Goal: Task Accomplishment & Management: Manage account settings

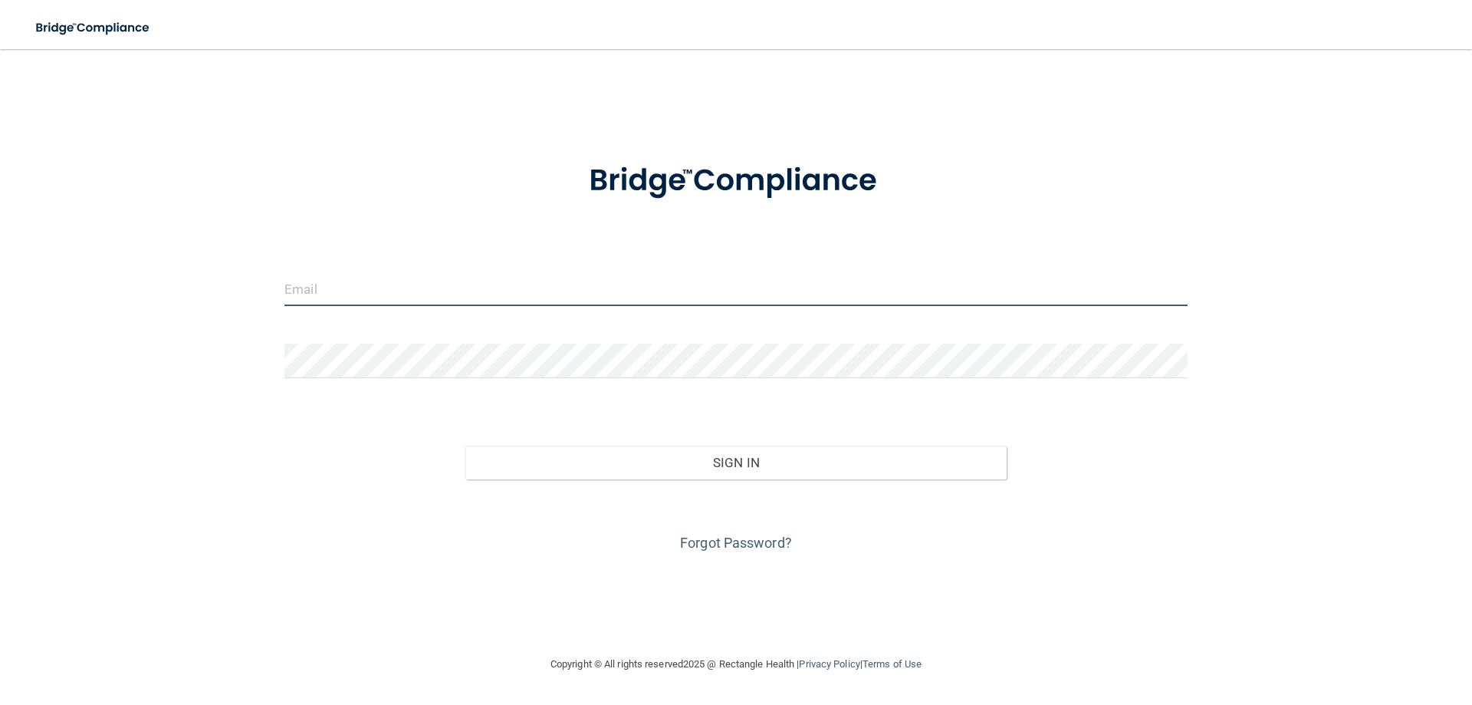
click at [315, 290] on input "email" at bounding box center [735, 288] width 903 height 35
type input "[EMAIL_ADDRESS][DOMAIN_NAME]"
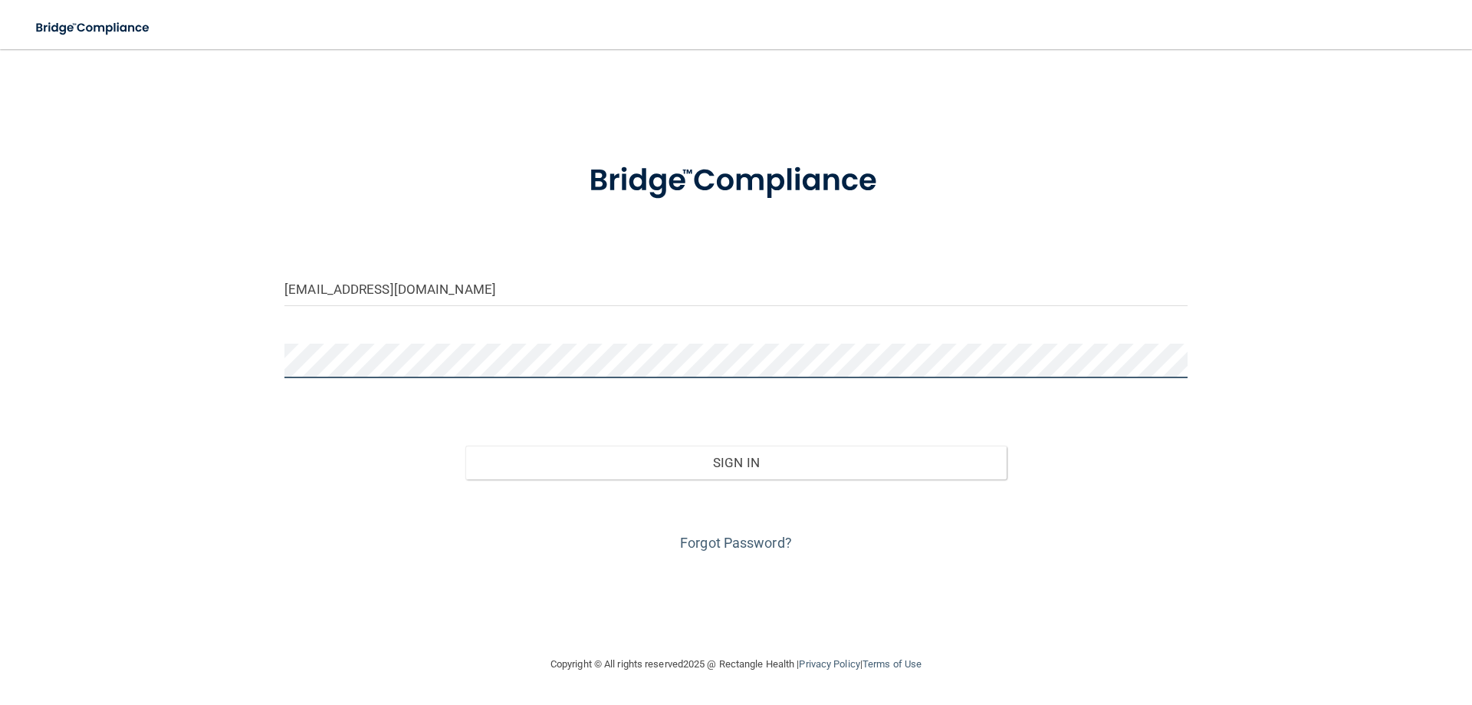
click at [465, 445] on button "Sign In" at bounding box center [736, 462] width 542 height 34
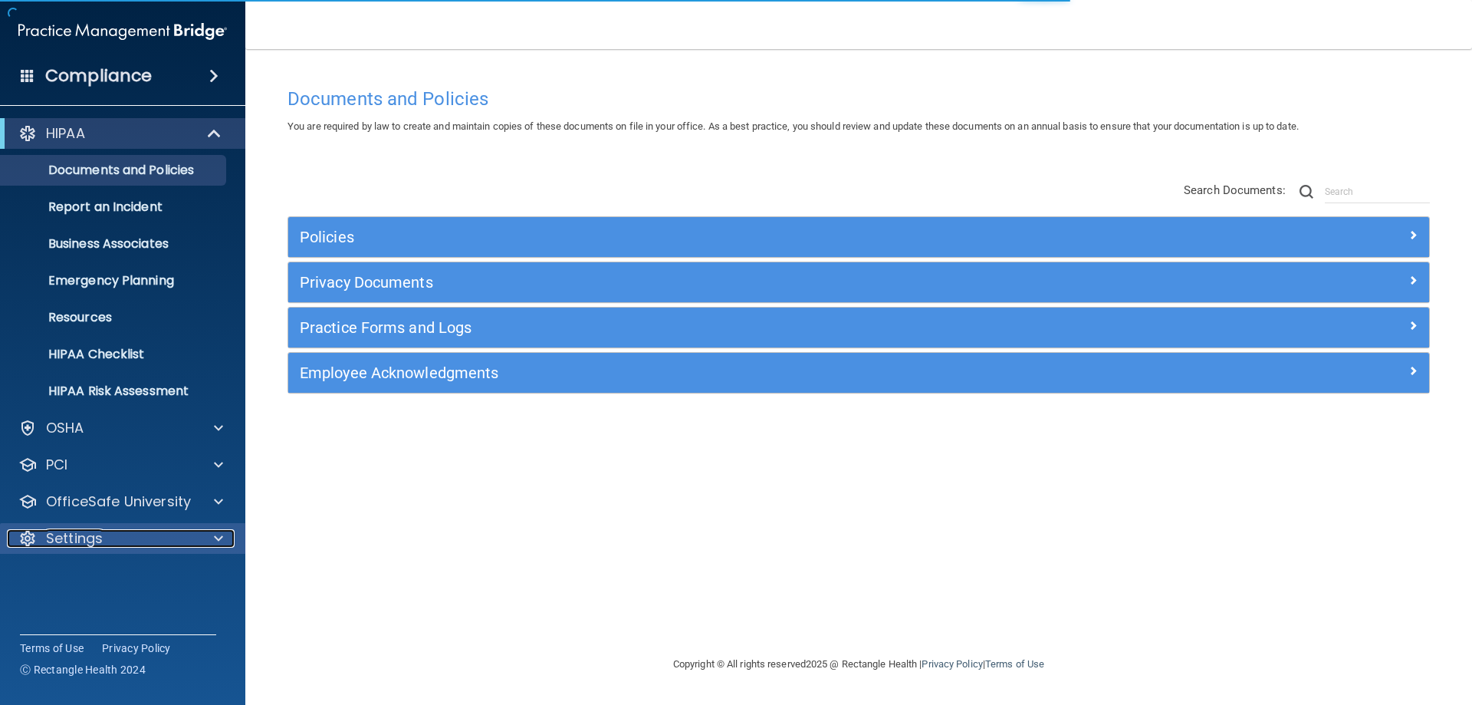
click at [158, 546] on div "Settings" at bounding box center [102, 538] width 190 height 18
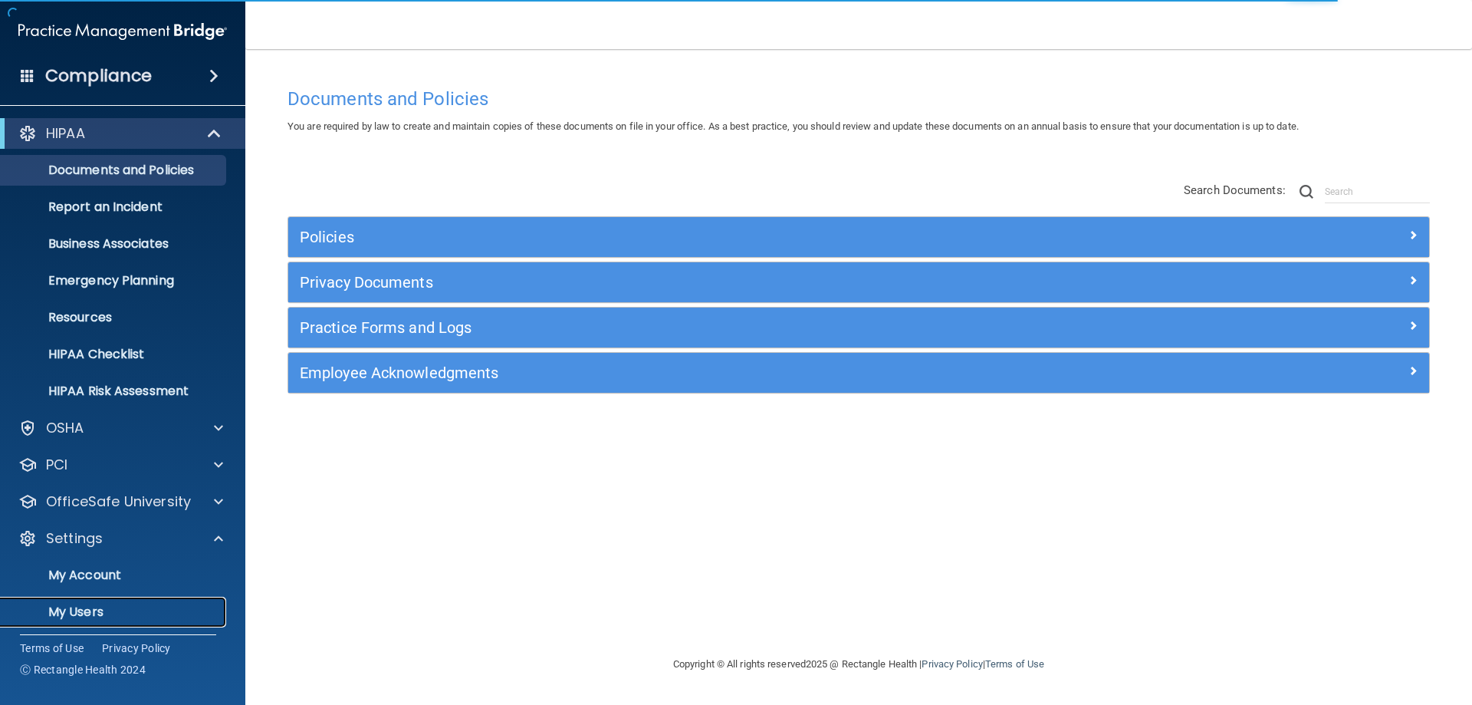
click at [74, 611] on p "My Users" at bounding box center [114, 611] width 209 height 15
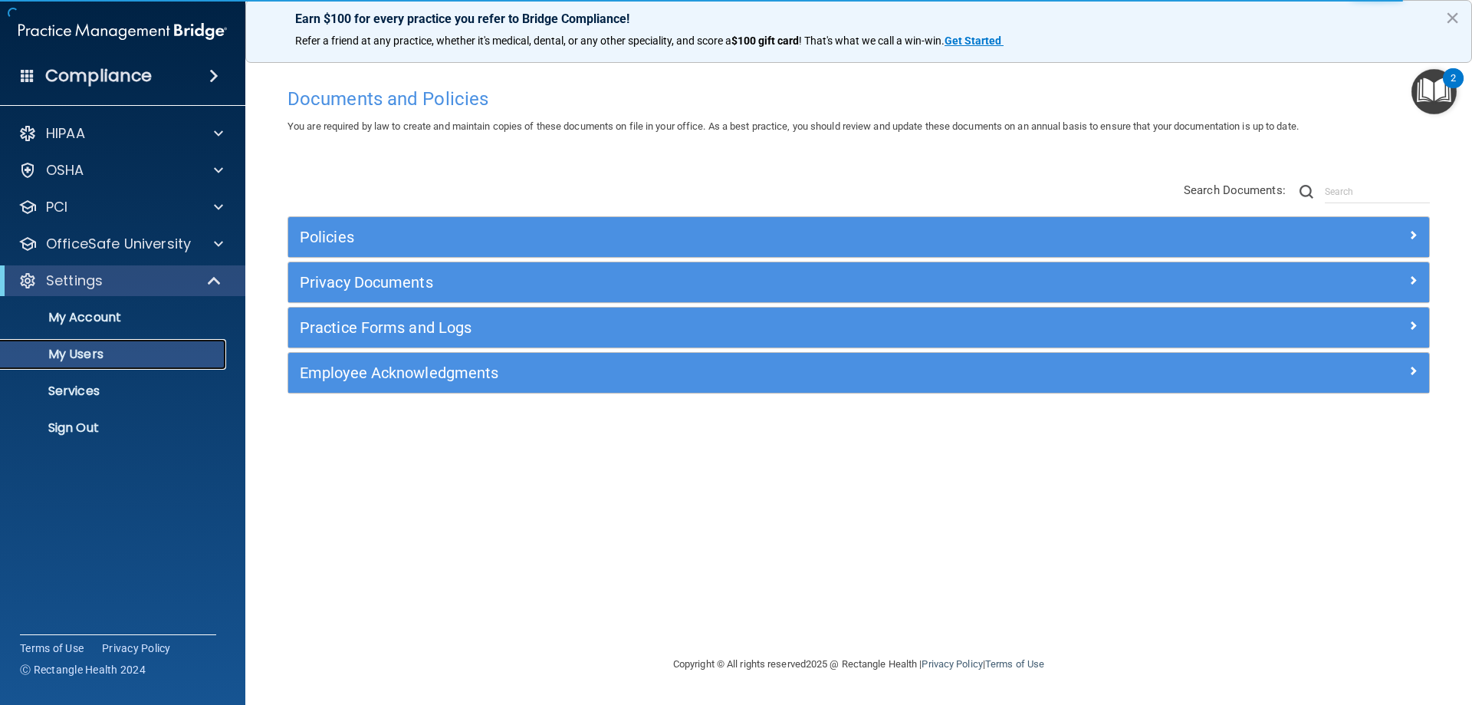
select select "20"
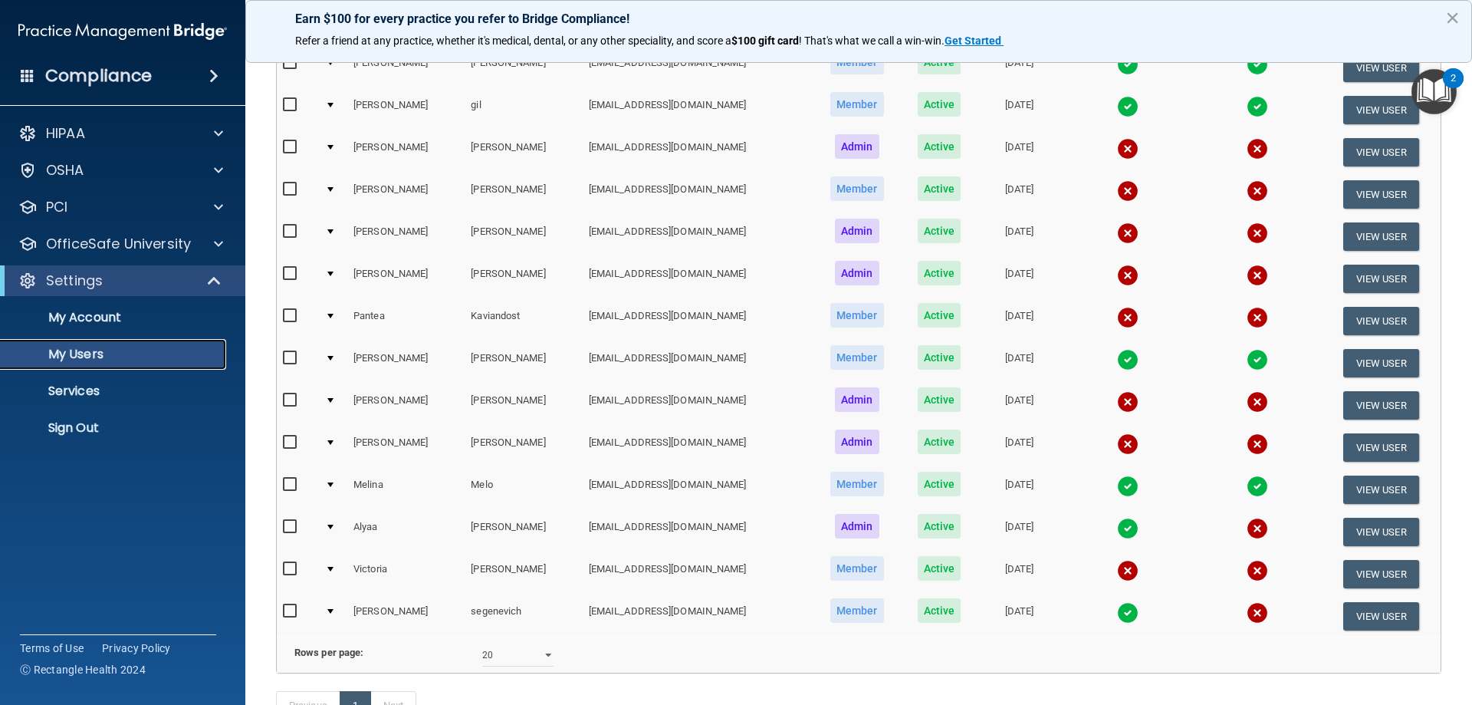
scroll to position [353, 0]
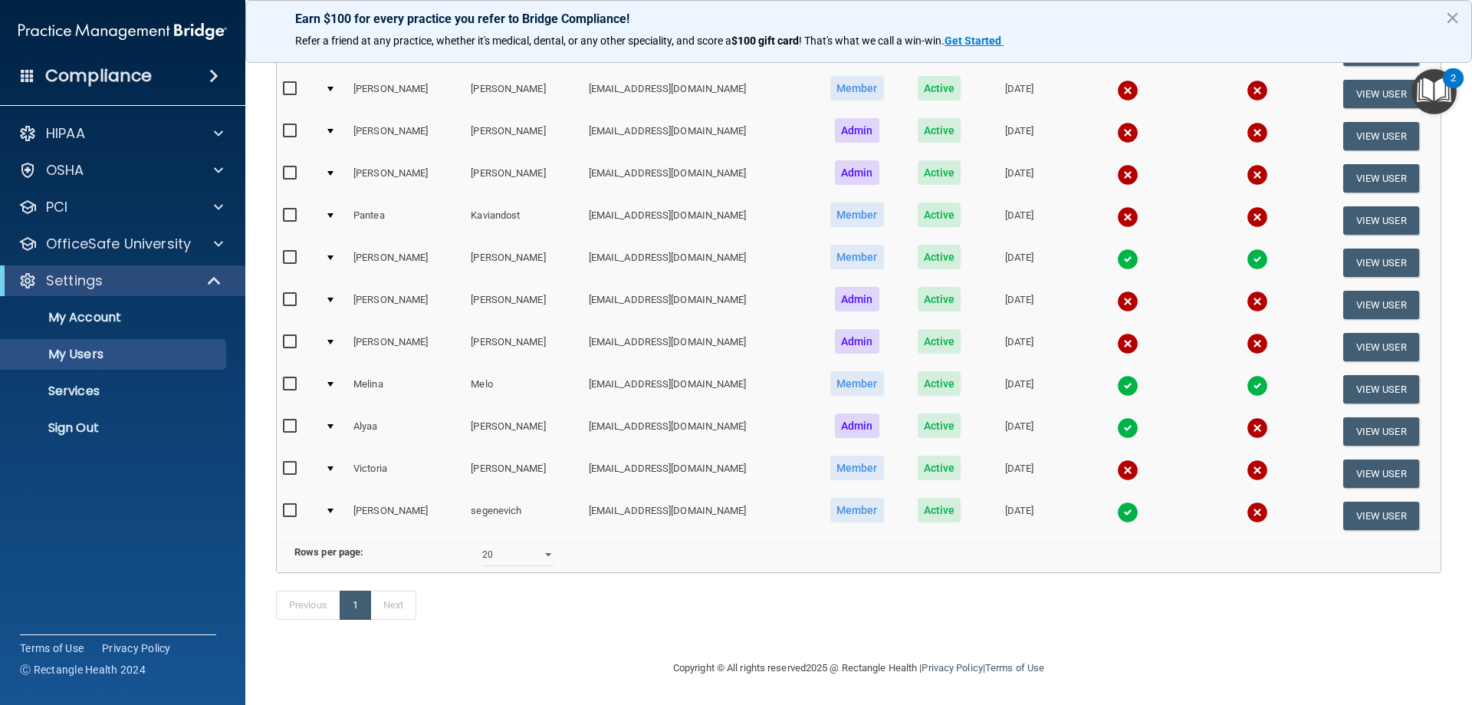
click at [1117, 459] on img at bounding box center [1127, 469] width 21 height 21
click at [1124, 465] on td at bounding box center [1127, 473] width 131 height 42
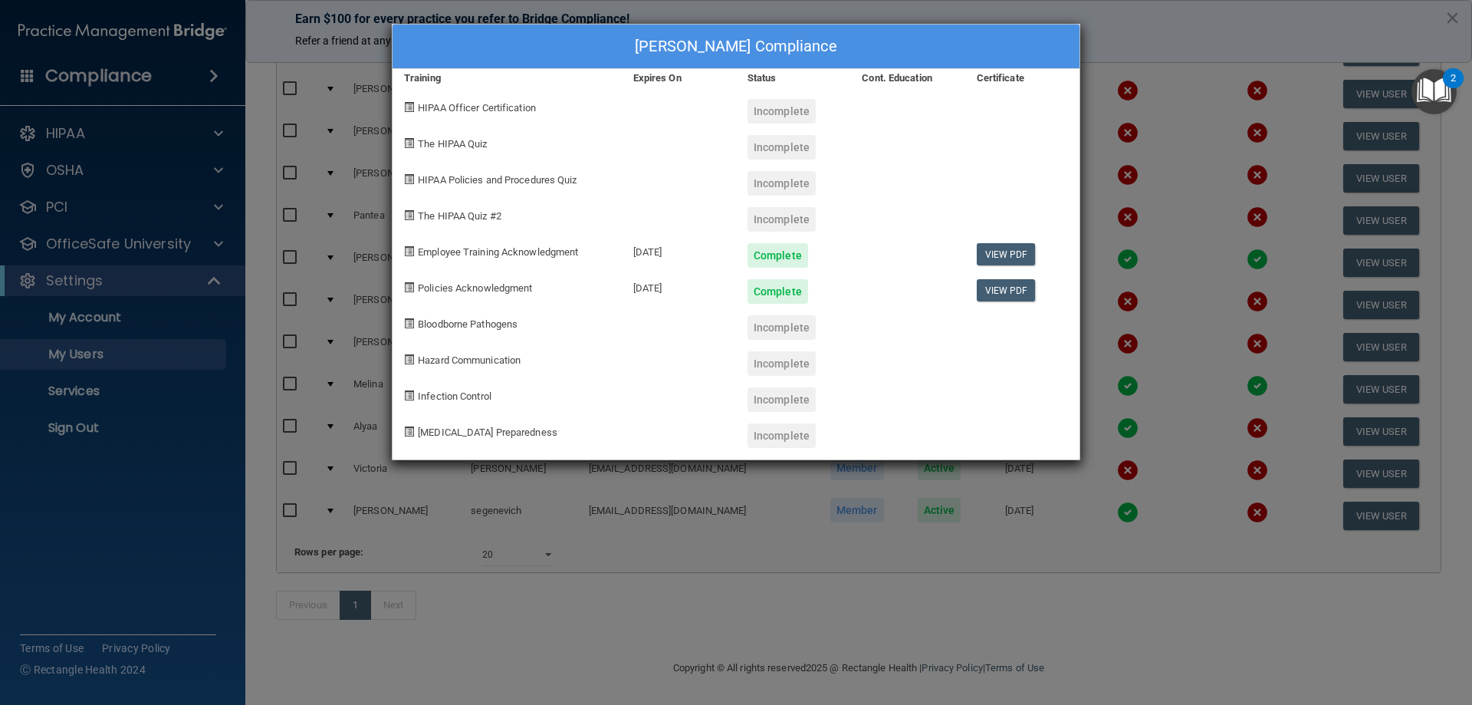
click at [1185, 67] on div "[PERSON_NAME] Compliance Training Expires On Status Cont. Education Certificate…" at bounding box center [736, 352] width 1472 height 705
click at [1180, 337] on div "[PERSON_NAME] Compliance Training Expires On Status Cont. Education Certificate…" at bounding box center [736, 352] width 1472 height 705
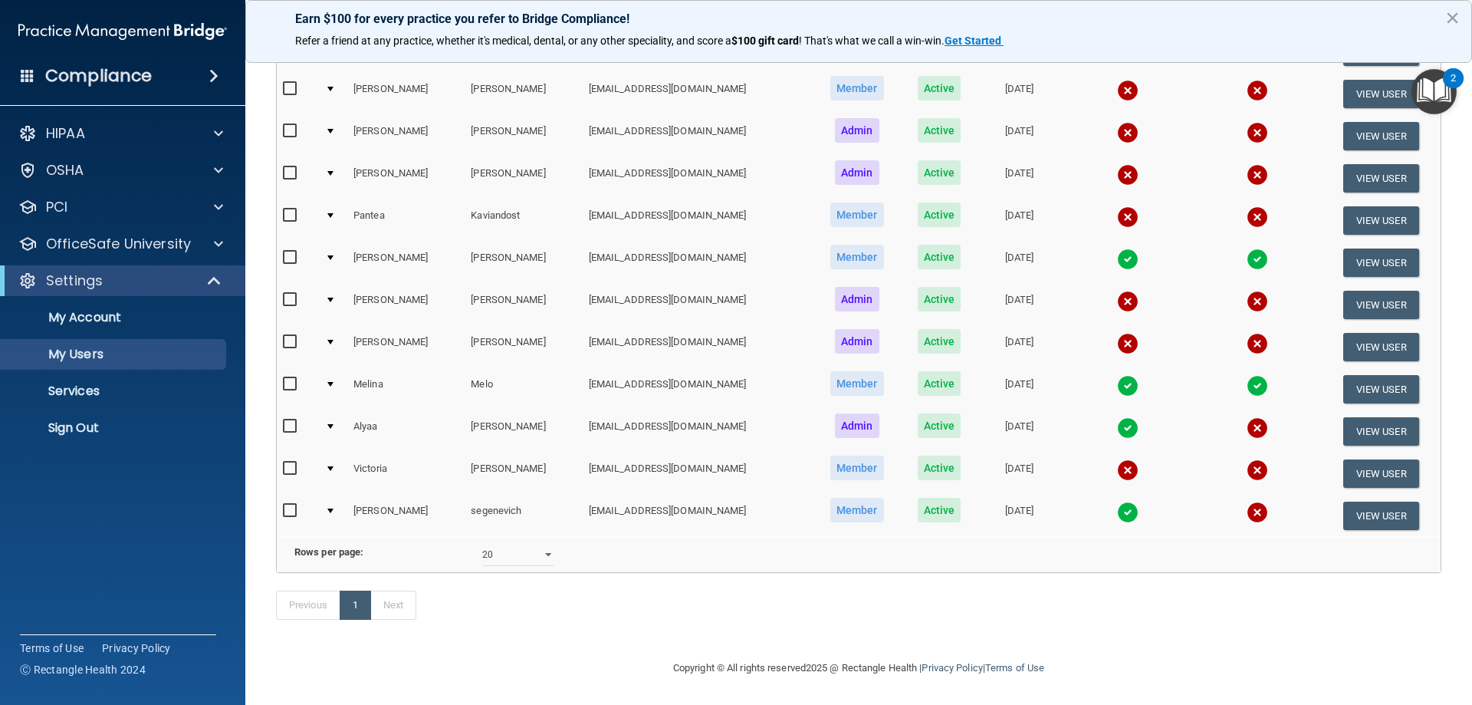
click at [1247, 417] on img at bounding box center [1257, 427] width 21 height 21
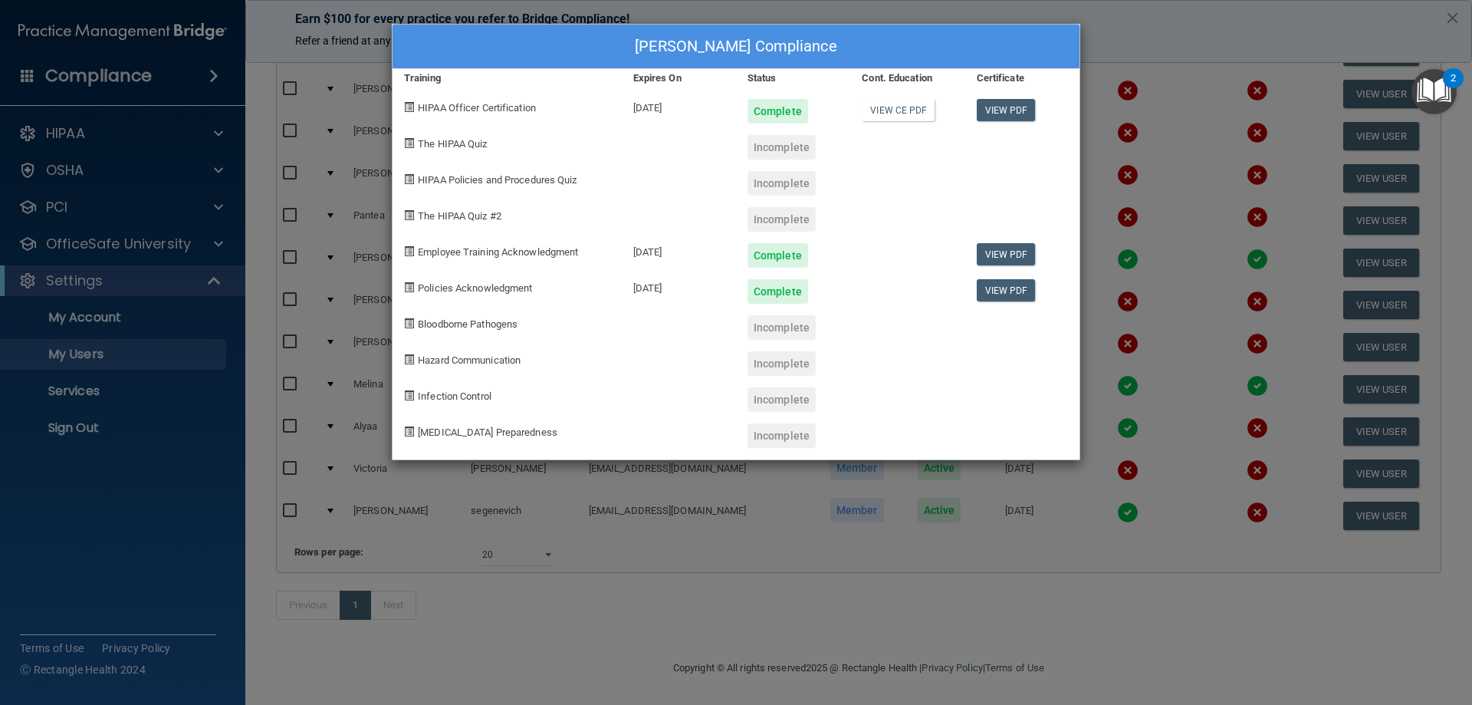
click at [1193, 15] on div "[PERSON_NAME] Compliance Training Expires On Status Cont. Education Certificate…" at bounding box center [736, 352] width 1472 height 705
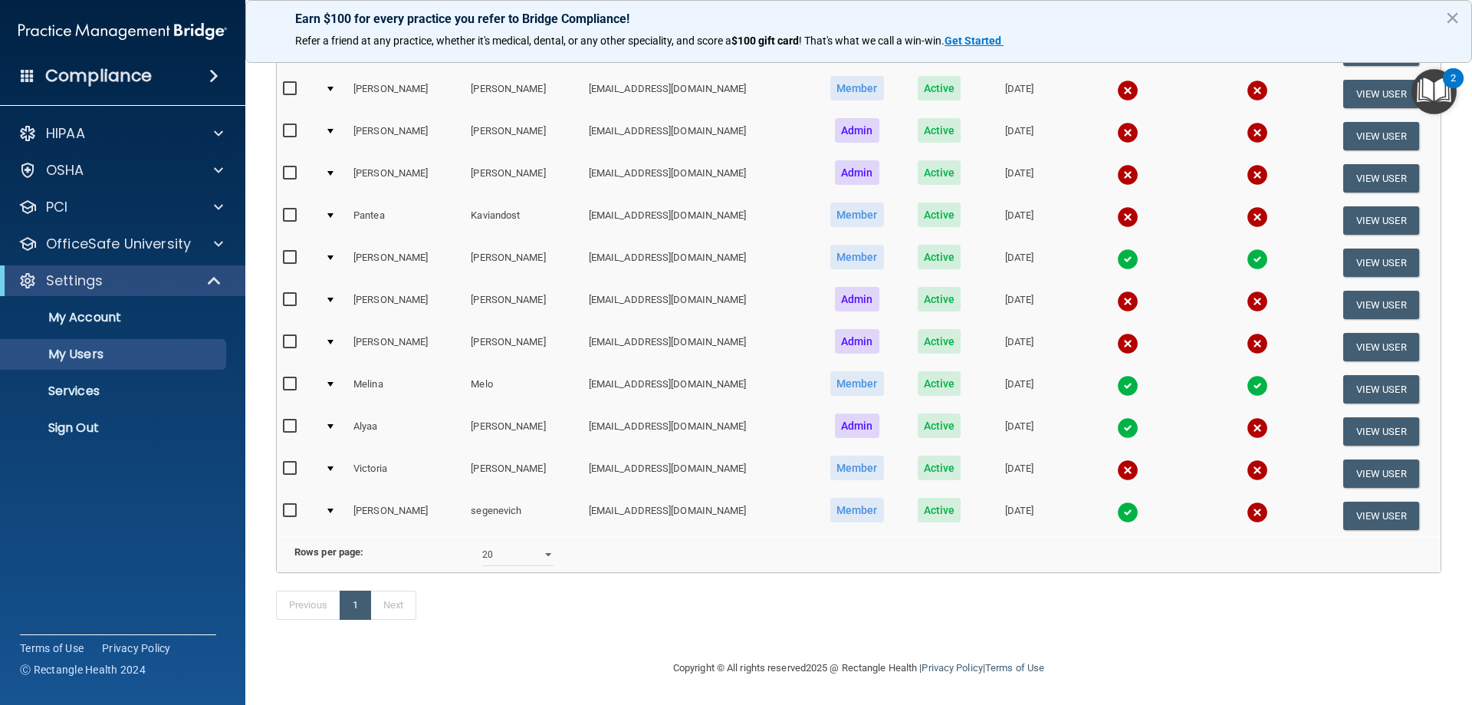
scroll to position [47, 0]
